Goal: Task Accomplishment & Management: Use online tool/utility

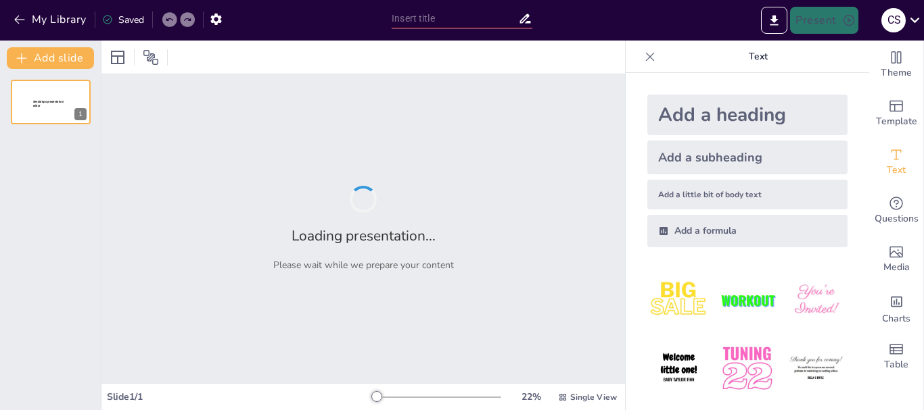
type input "Análisis de Radiosensibilidad en Microbulbos de Ajo: Resultados y Conclusiones"
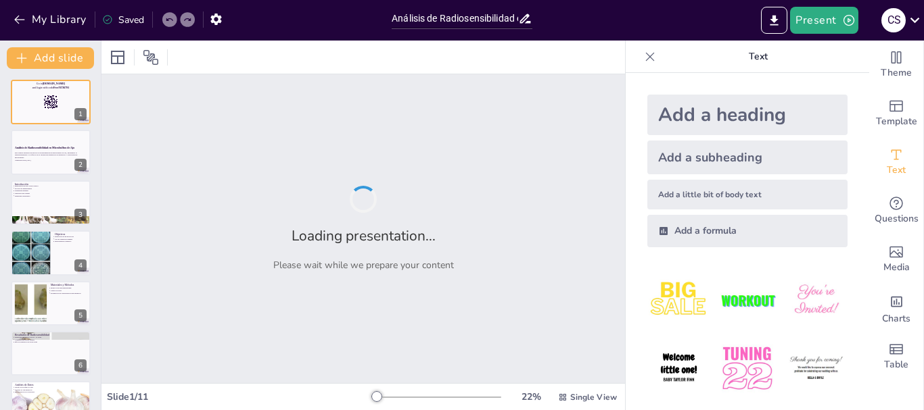
checkbox input "true"
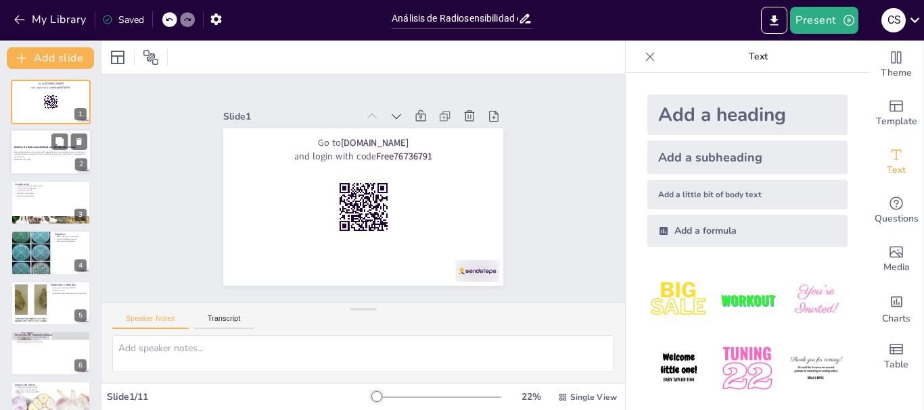
click at [30, 156] on p "Este trabajo presenta un protocolo de mutagénesis en microbulbos de ajo, analiz…" at bounding box center [50, 154] width 73 height 7
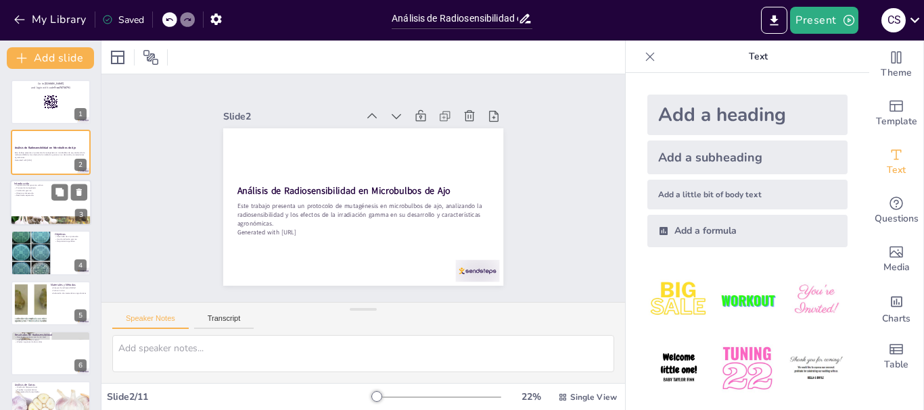
checkbox input "true"
click at [30, 193] on p "Objetivos del estudio" at bounding box center [50, 193] width 73 height 3
type textarea "Lo ips do si ametcon adipisci el seddoe temporin utlabo e do mag al en admini v…"
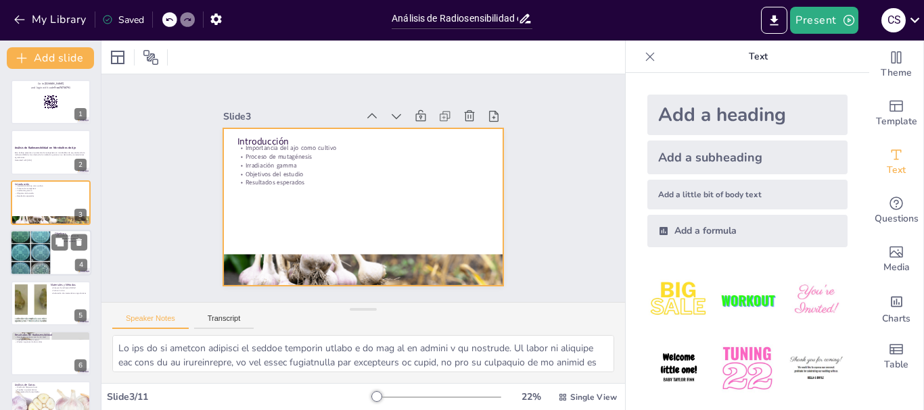
checkbox input "true"
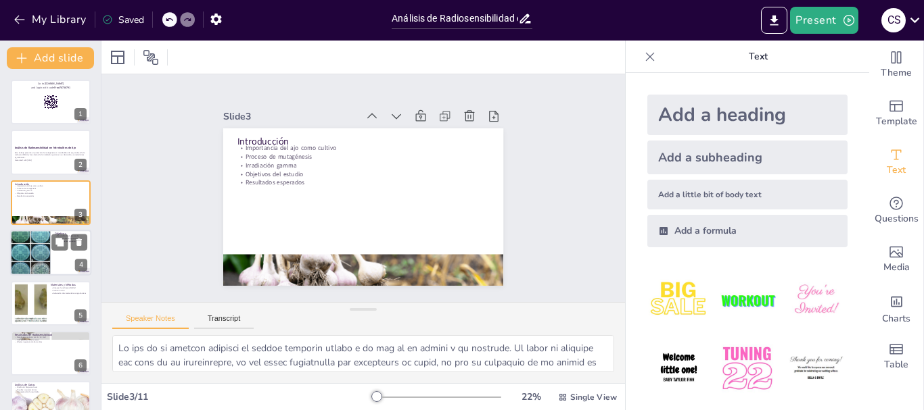
click at [38, 240] on div at bounding box center [30, 253] width 41 height 55
type textarea "Desarrollar un protocolo efectivo es esencial para realizar experimentos de mut…"
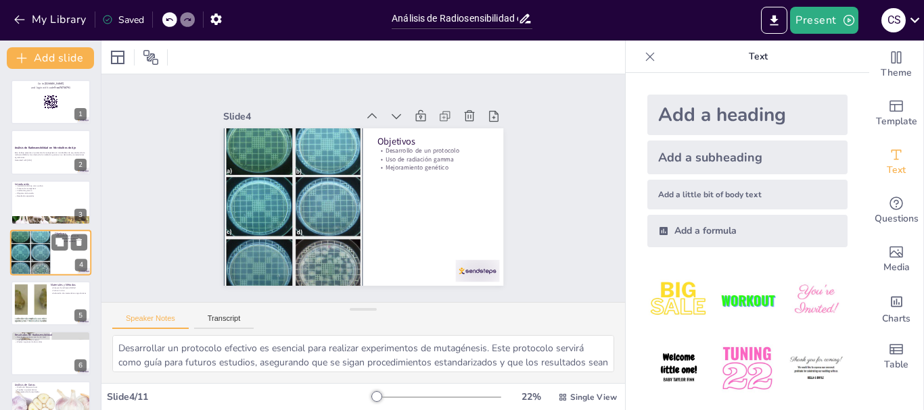
scroll to position [14, 0]
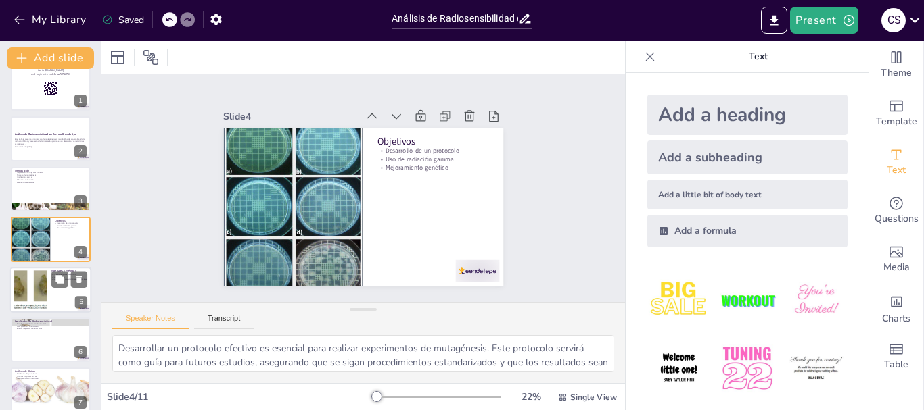
checkbox input "true"
click at [38, 287] on div at bounding box center [30, 289] width 73 height 41
type textarea "Los ensayos de radiosensibilidad son fundamentales para determinar cómo los mic…"
checkbox input "true"
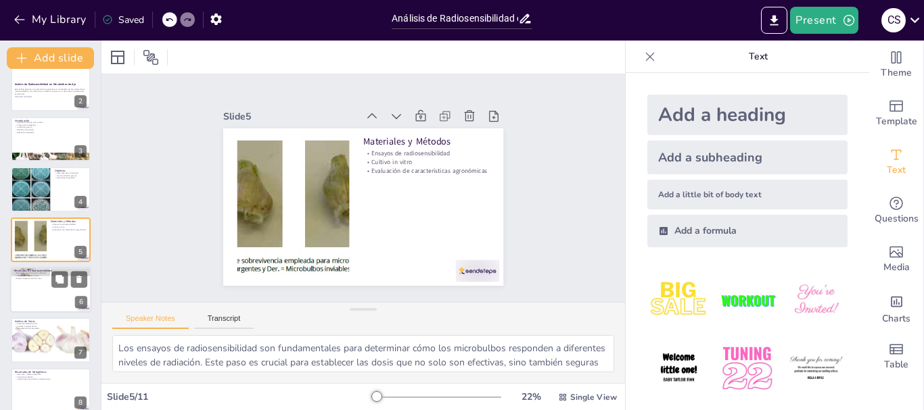
click at [39, 300] on div at bounding box center [50, 290] width 81 height 46
type textarea "Los resultados positivos con 8 y 10 Krad son alentadores y sugieren que estas d…"
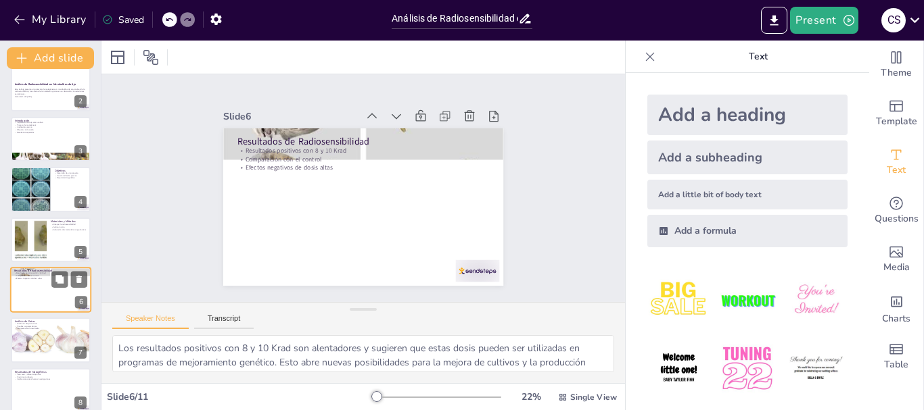
scroll to position [114, 0]
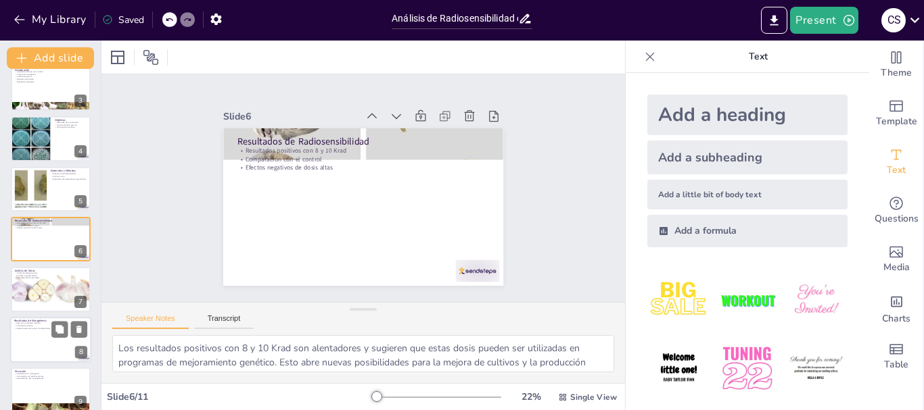
checkbox input "true"
click at [44, 327] on p "Implicaciones para futuras investigaciones" at bounding box center [50, 328] width 73 height 3
type textarea "Observar un peso seco y diámetro óptimos en los microbulbos irradiados es un in…"
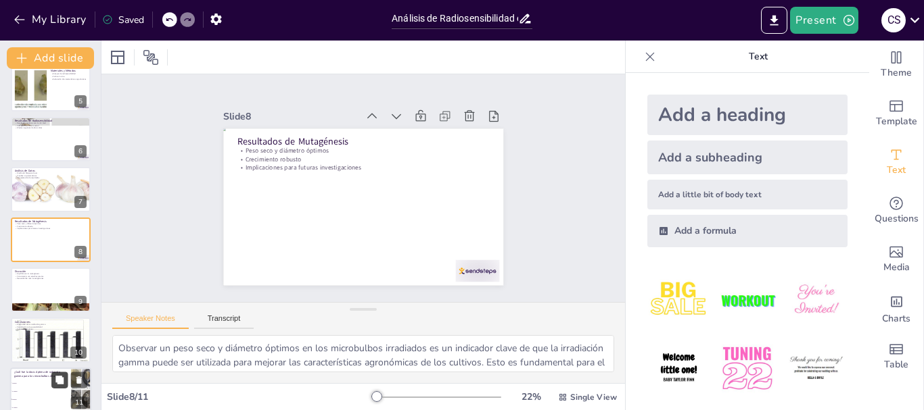
checkbox input "true"
click at [56, 378] on icon at bounding box center [59, 380] width 8 height 8
type textarea "La respuesta correcta es 8 Krad, como se menciona en la diapositiva titulada "R…"
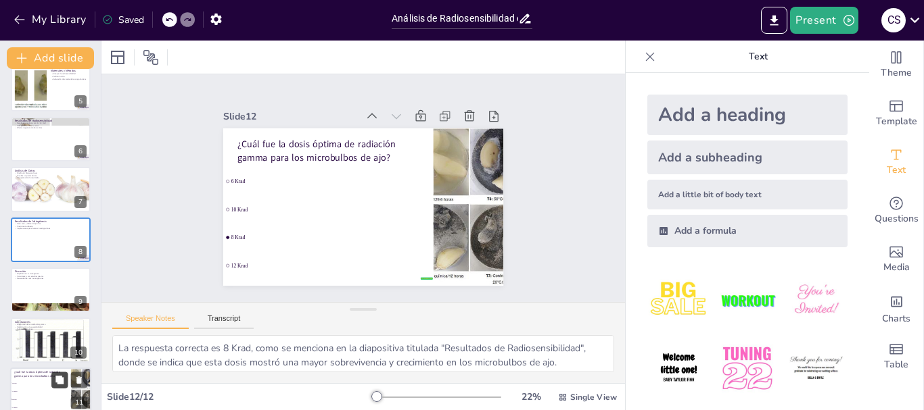
checkbox input "true"
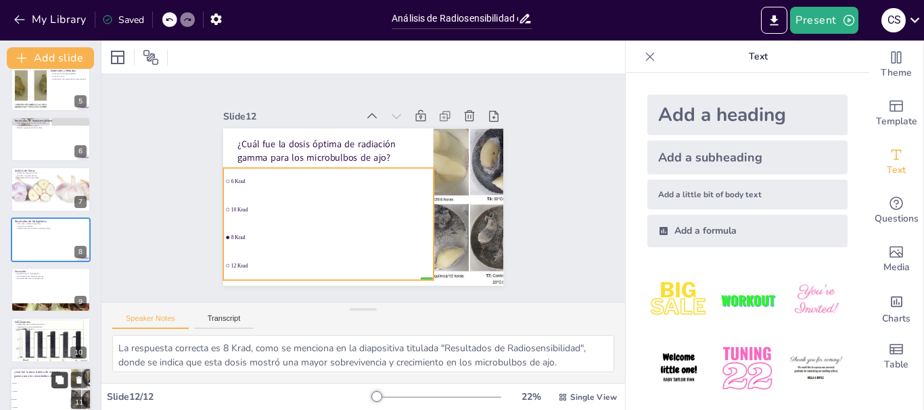
scroll to position [279, 0]
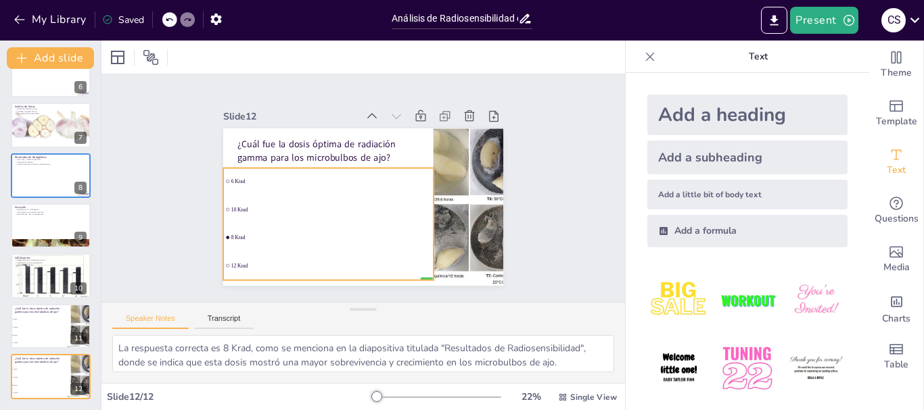
checkbox input "true"
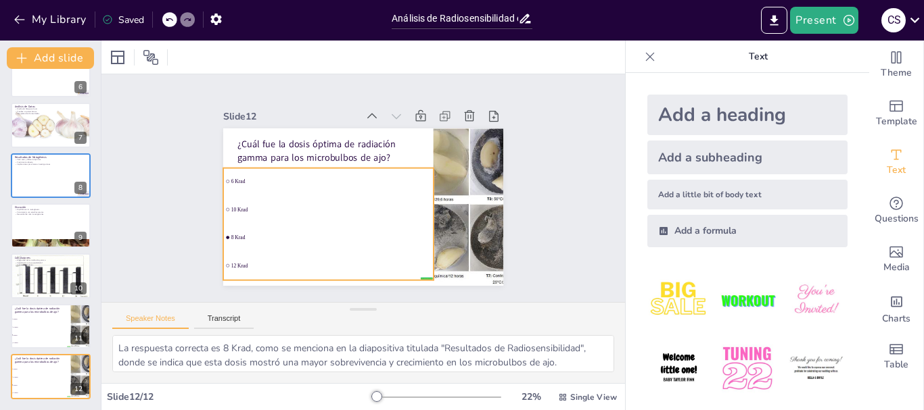
checkbox input "true"
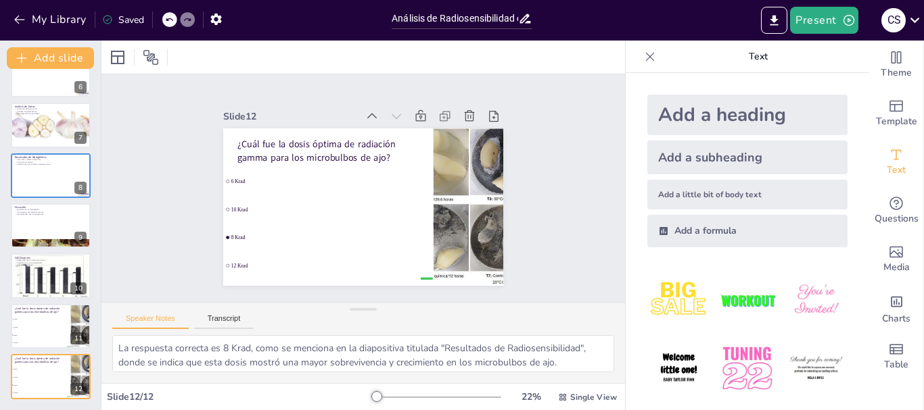
checkbox input "true"
